Goal: Task Accomplishment & Management: Use online tool/utility

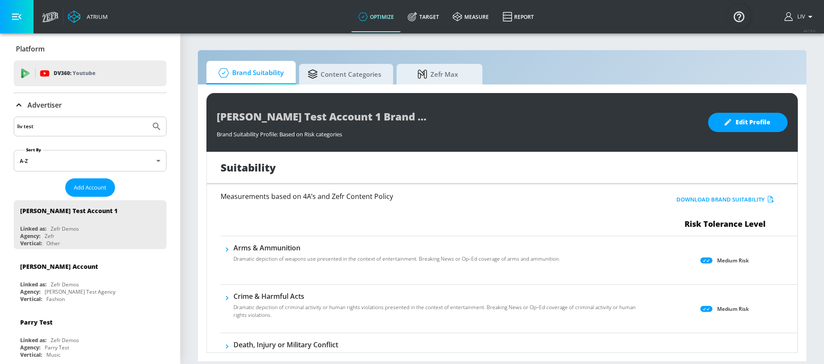
type input "liv test"
click at [147, 117] on button "Submit Search" at bounding box center [156, 126] width 19 height 19
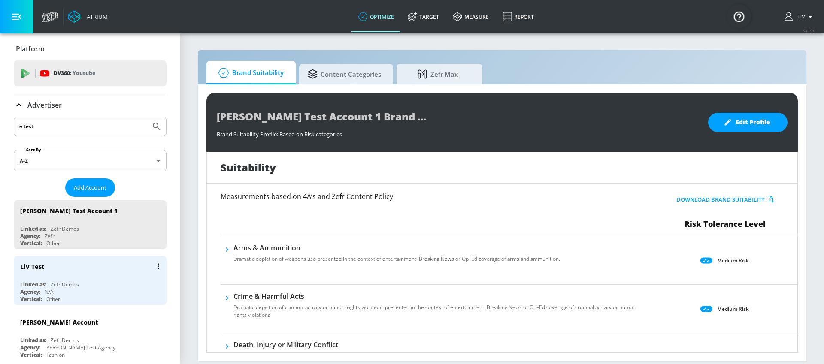
click at [124, 262] on div "Liv Test" at bounding box center [92, 266] width 144 height 21
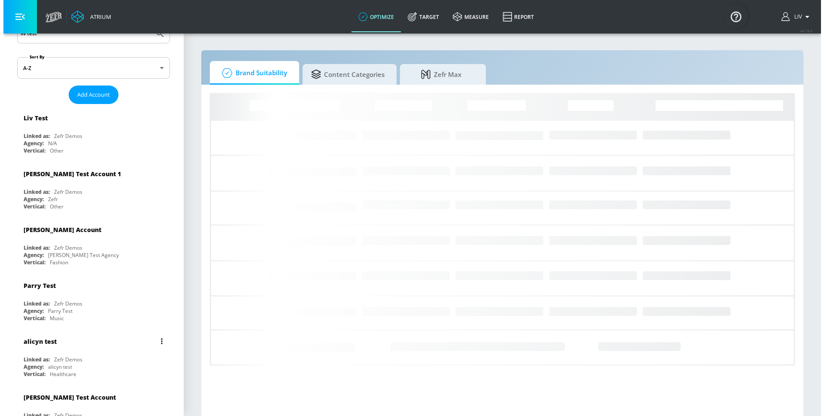
scroll to position [107, 0]
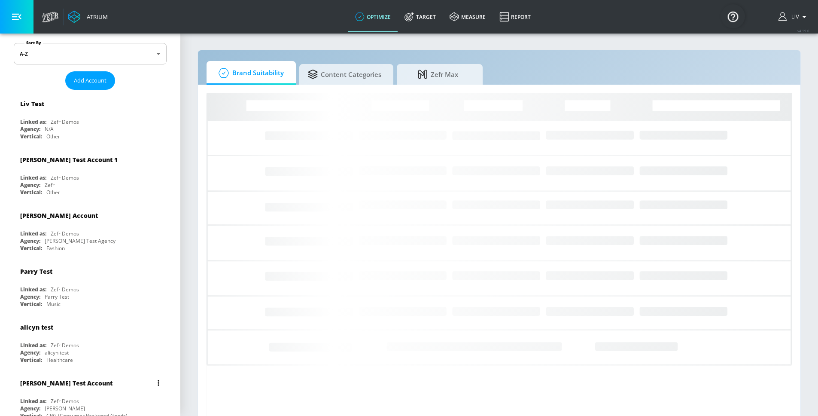
click at [79, 364] on div "[PERSON_NAME] Test Account" at bounding box center [66, 383] width 92 height 8
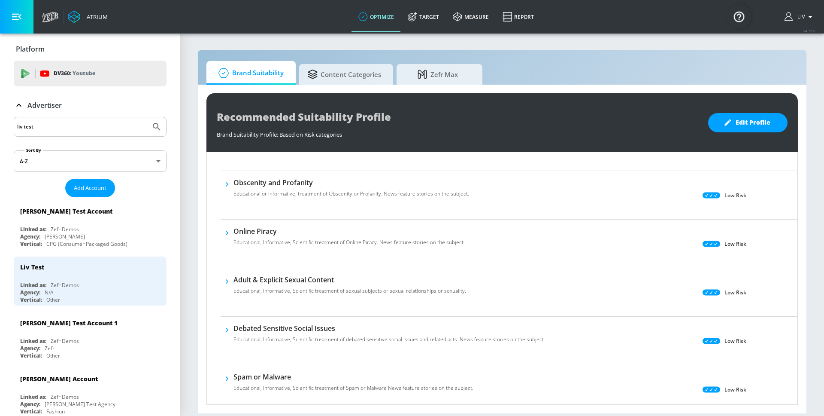
scroll to position [57, 0]
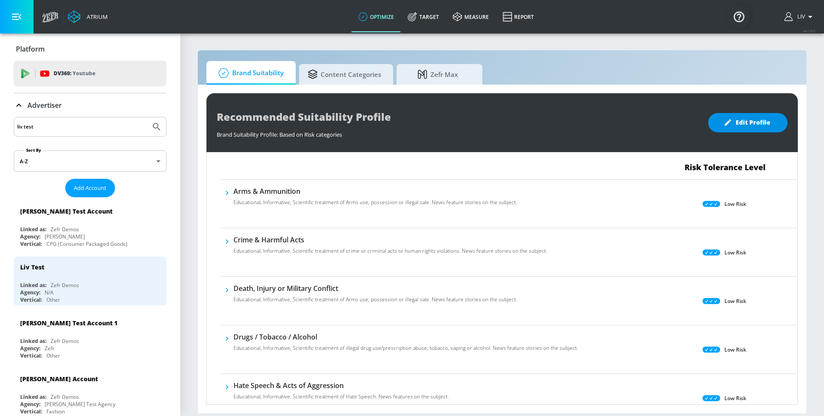
click at [754, 131] on button "Edit Profile" at bounding box center [747, 122] width 79 height 19
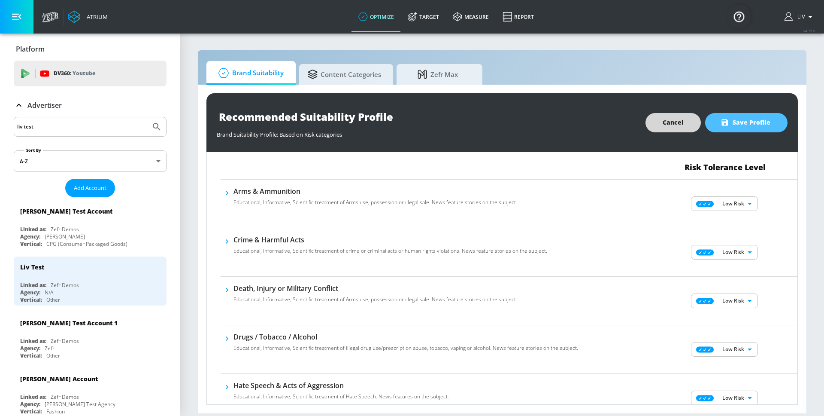
click at [754, 131] on button "Save Profile" at bounding box center [746, 122] width 82 height 19
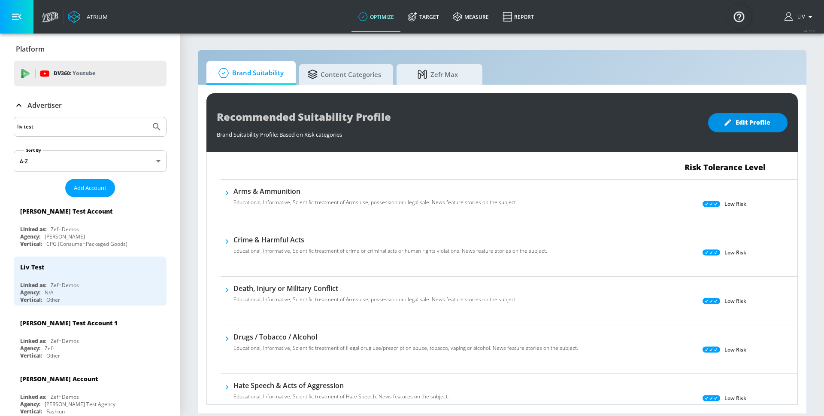
click at [754, 131] on button "Edit Profile" at bounding box center [747, 122] width 79 height 19
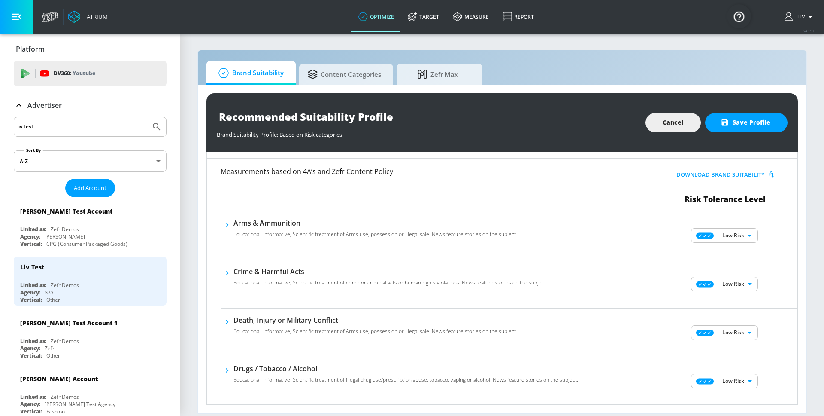
scroll to position [24, 0]
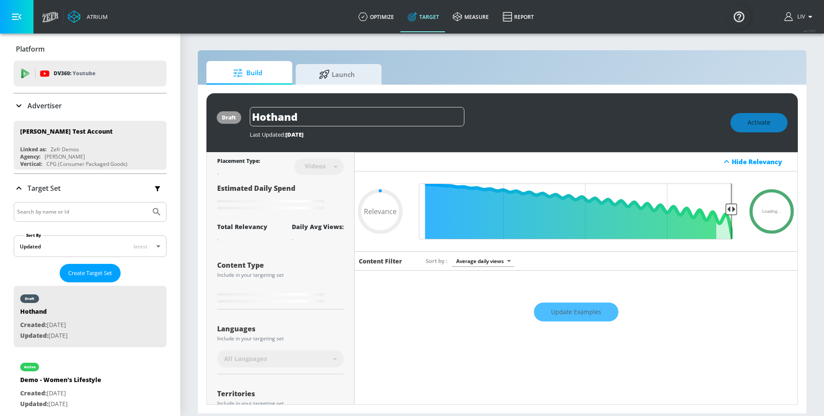
type input "0.6"
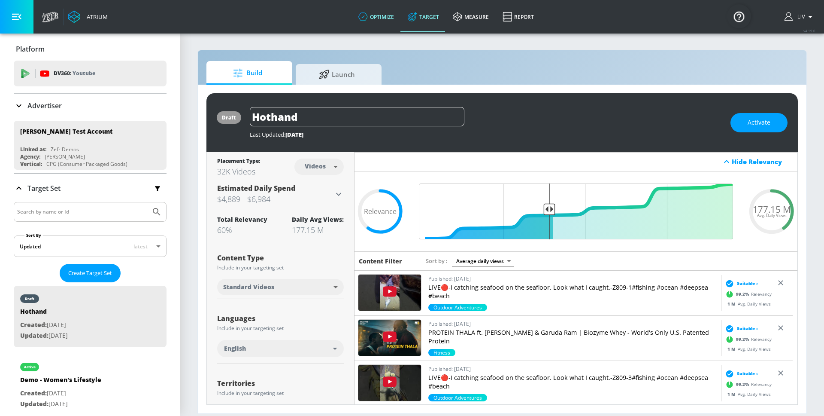
click at [392, 21] on link "optimize" at bounding box center [376, 16] width 49 height 31
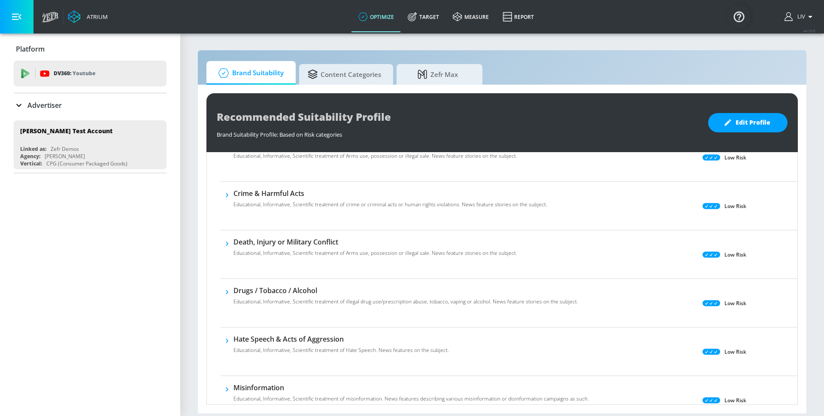
scroll to position [27, 0]
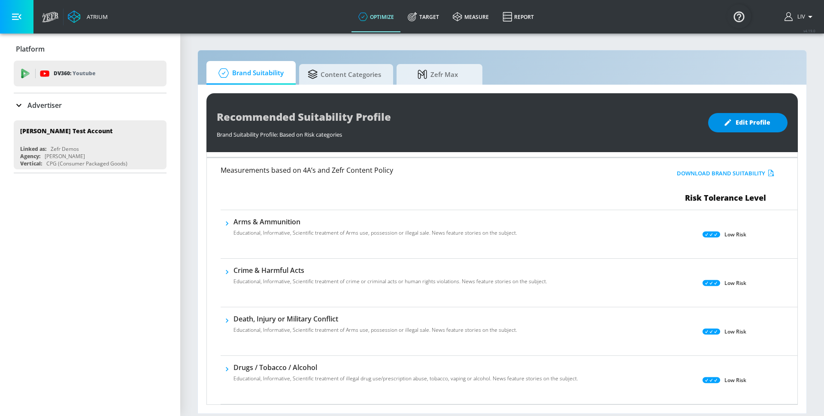
click at [741, 129] on button "Edit Profile" at bounding box center [747, 122] width 79 height 19
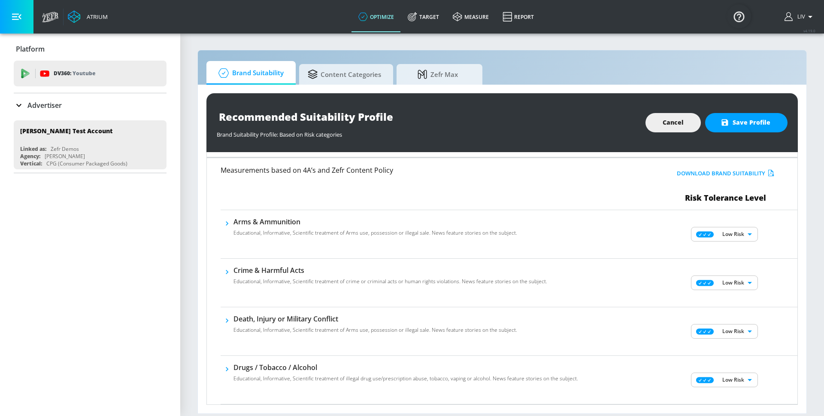
click at [747, 229] on body "Atrium optimize Target measure Report optimize Target measure Report v 4.19.0 L…" at bounding box center [412, 208] width 824 height 416
click at [735, 231] on div at bounding box center [412, 208] width 824 height 416
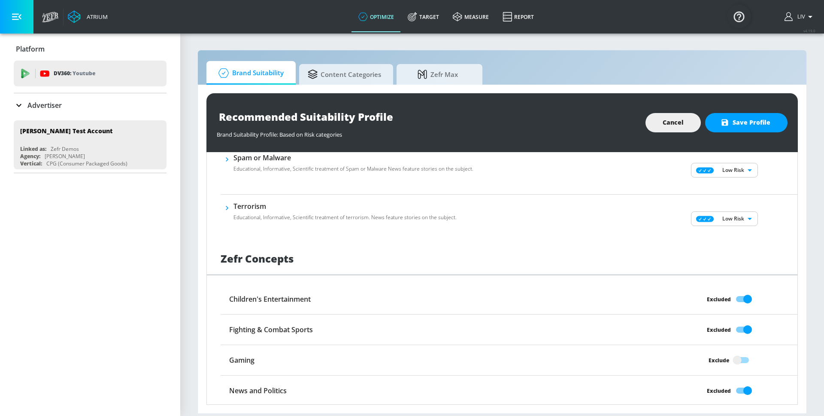
scroll to position [575, 0]
click at [422, 15] on link "Target" at bounding box center [423, 16] width 45 height 31
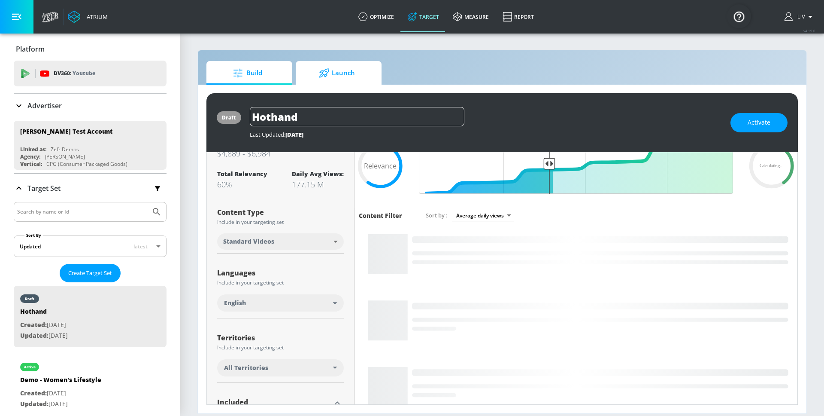
scroll to position [51, 0]
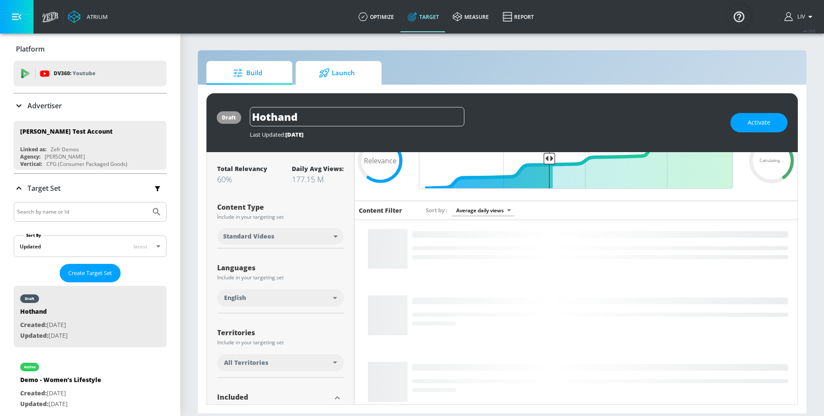
click at [351, 73] on span "Launch" at bounding box center [336, 73] width 65 height 21
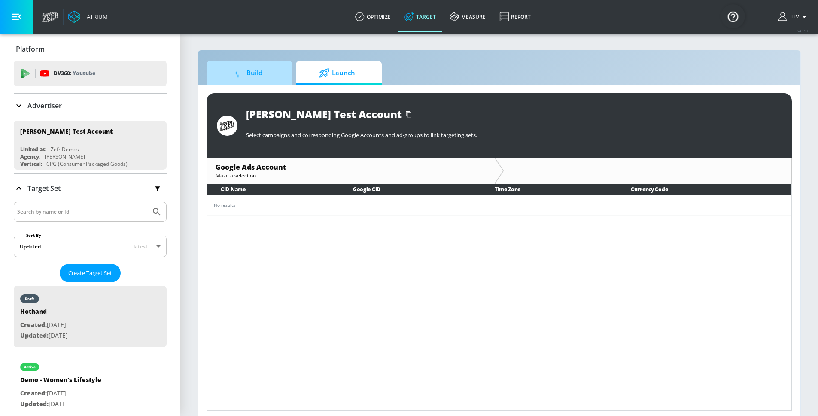
click at [278, 82] on span "Build" at bounding box center [247, 73] width 65 height 21
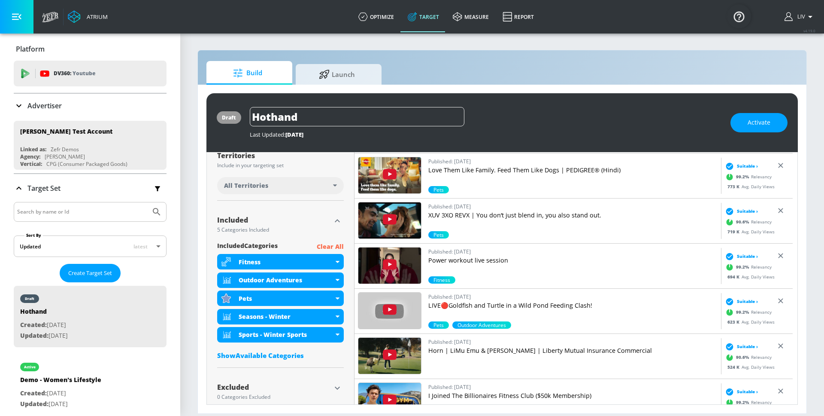
scroll to position [237, 0]
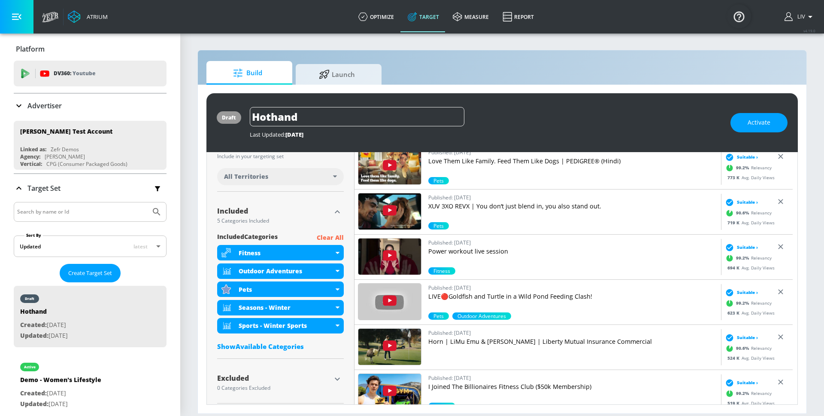
click at [289, 343] on div "Show Available Categories" at bounding box center [280, 346] width 127 height 9
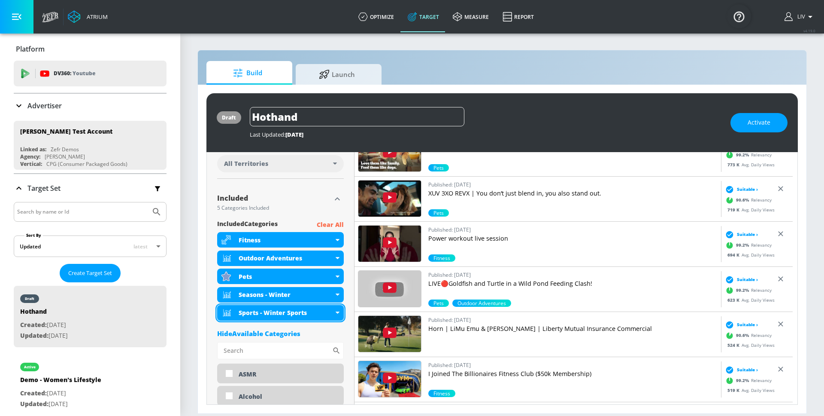
scroll to position [249, 0]
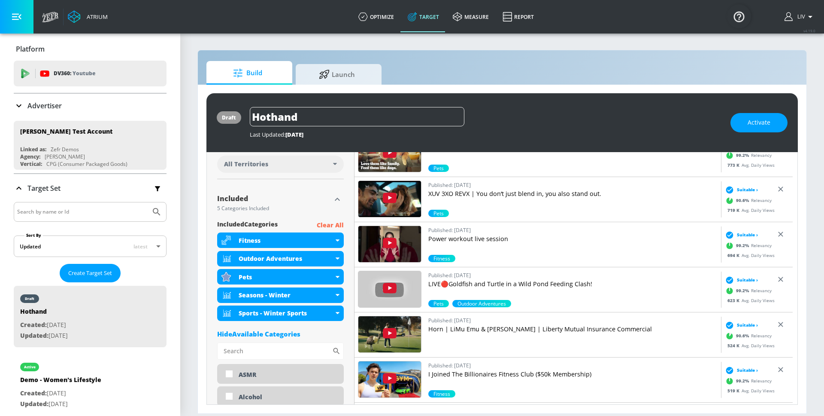
click at [334, 200] on icon "button" at bounding box center [337, 199] width 10 height 10
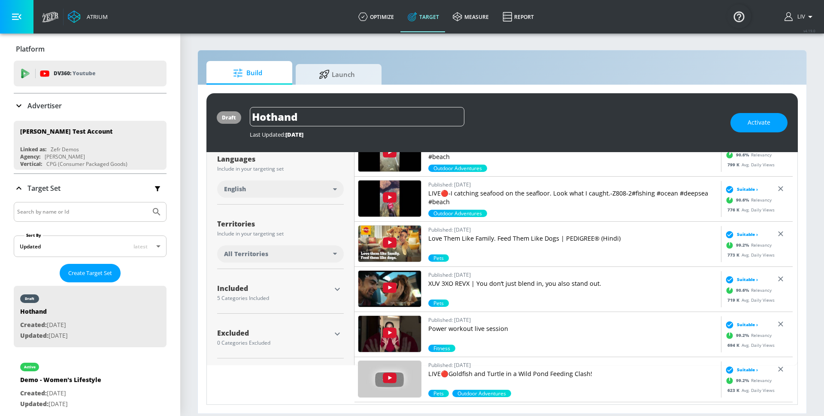
scroll to position [120, 0]
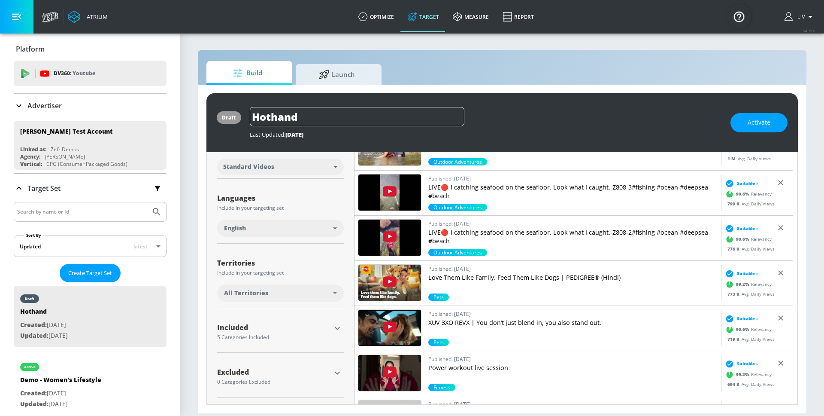
click at [332, 372] on icon "button" at bounding box center [337, 372] width 10 height 10
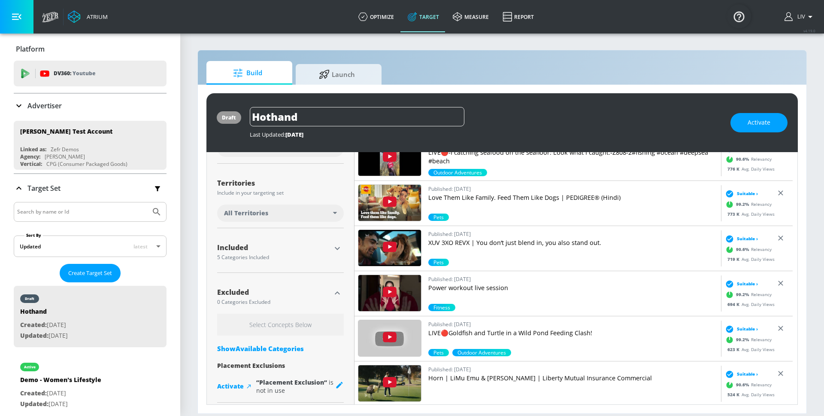
scroll to position [205, 0]
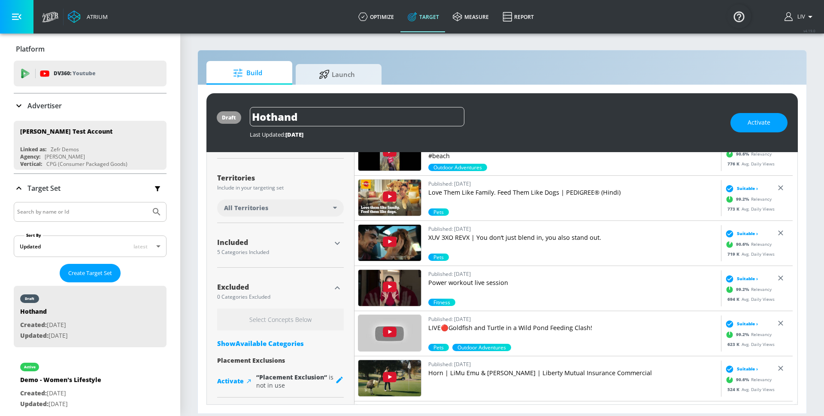
click at [296, 344] on div "Show Available Categories" at bounding box center [280, 343] width 127 height 9
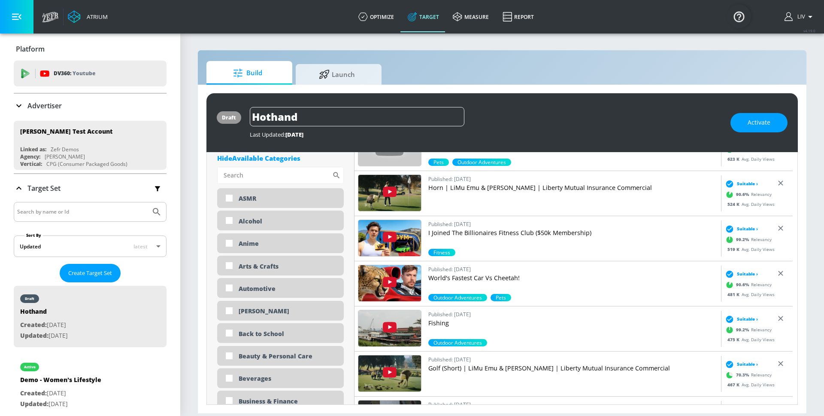
scroll to position [510, 0]
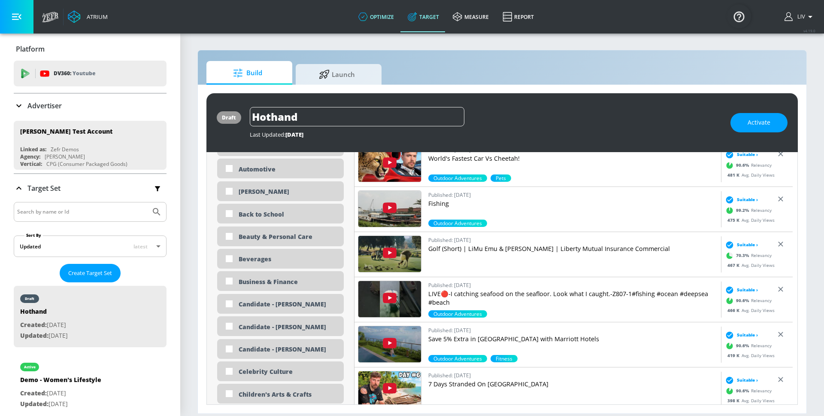
click at [375, 21] on link "optimize" at bounding box center [376, 16] width 49 height 31
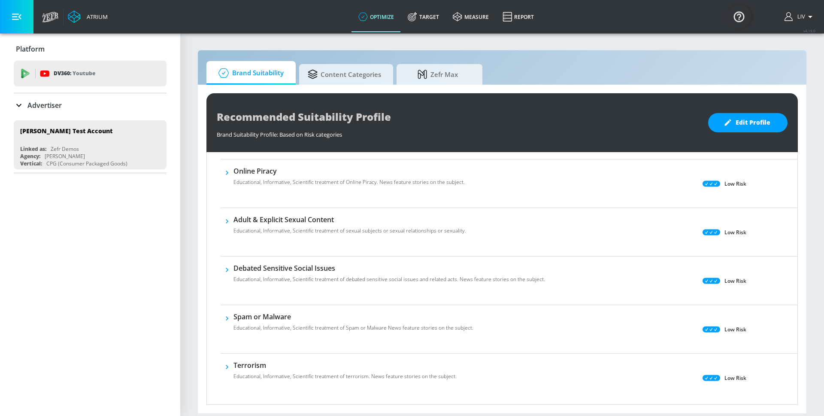
scroll to position [491, 0]
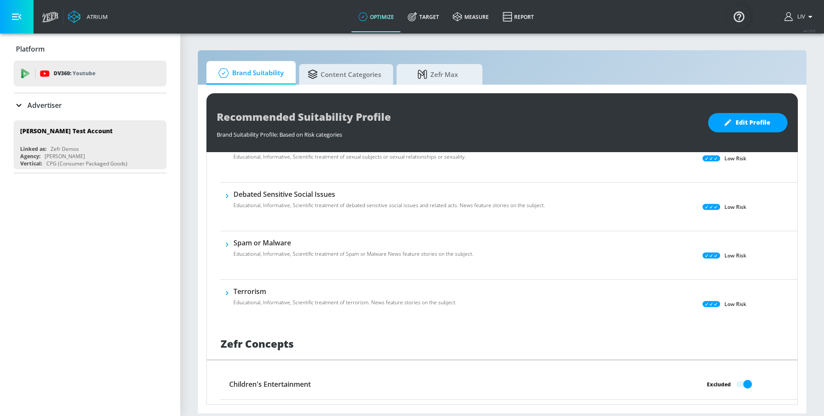
click at [229, 246] on icon "button" at bounding box center [227, 244] width 9 height 9
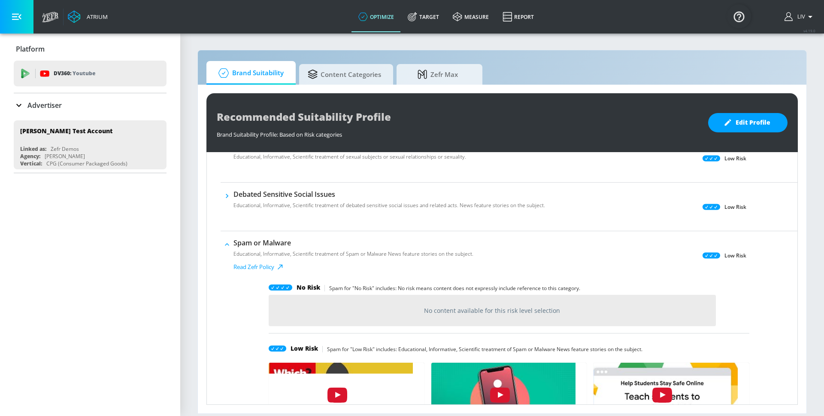
scroll to position [457, 0]
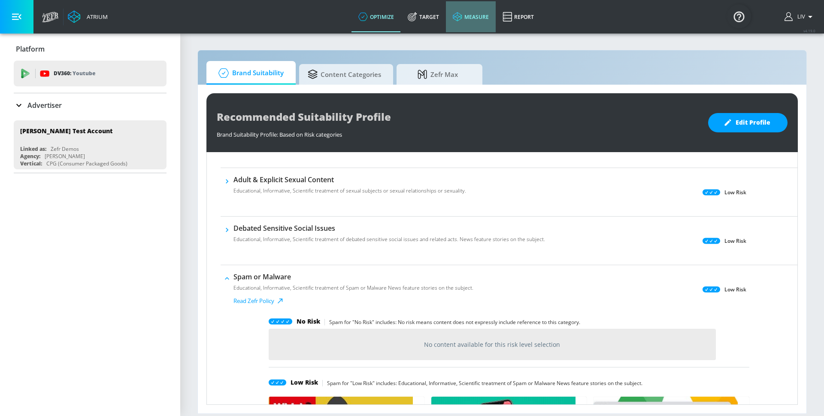
click at [483, 12] on link "measure" at bounding box center [471, 16] width 50 height 31
